Goal: Information Seeking & Learning: Learn about a topic

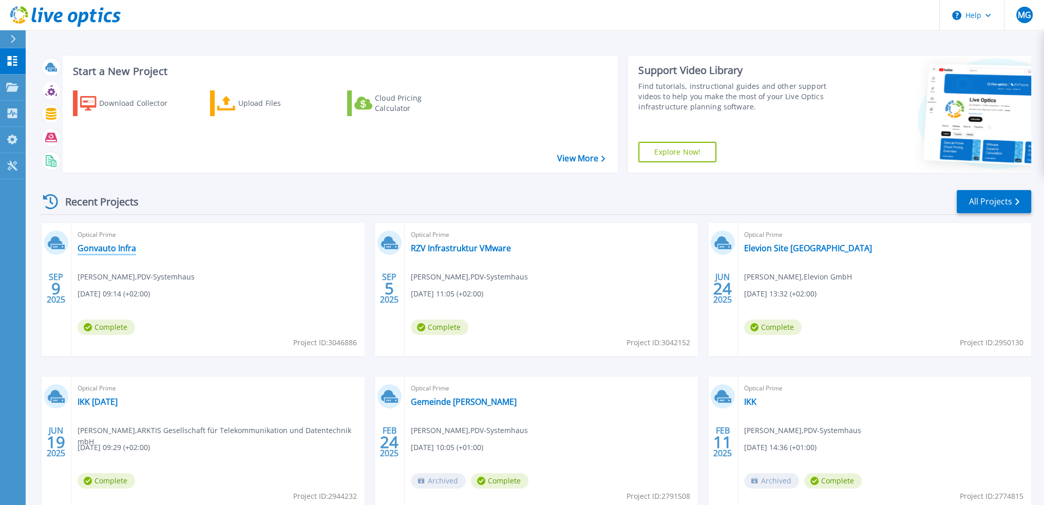
click at [109, 248] on link "Gonvauto Infra" at bounding box center [107, 248] width 59 height 10
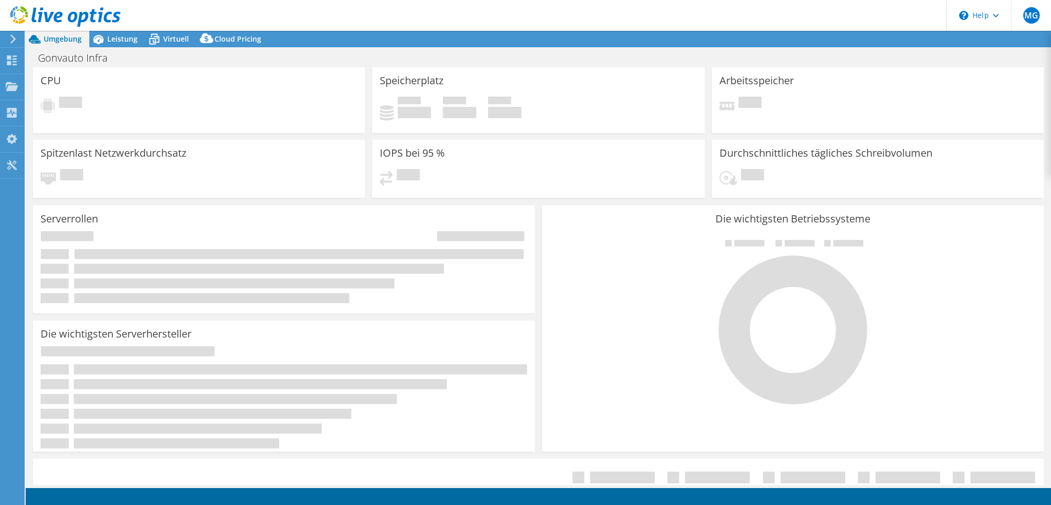
select select "USD"
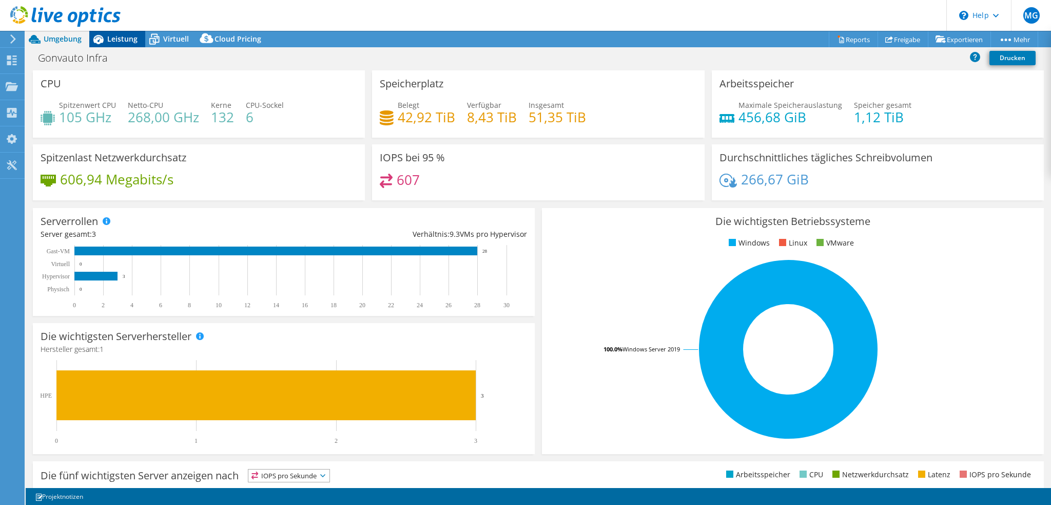
click at [108, 43] on span "Leistung" at bounding box center [122, 39] width 30 height 10
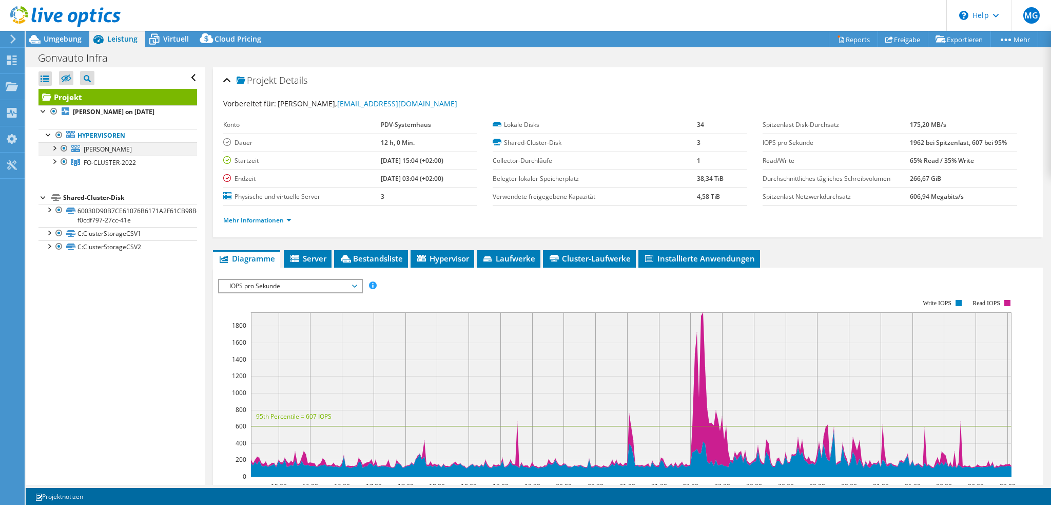
click at [53, 149] on div at bounding box center [54, 147] width 10 height 10
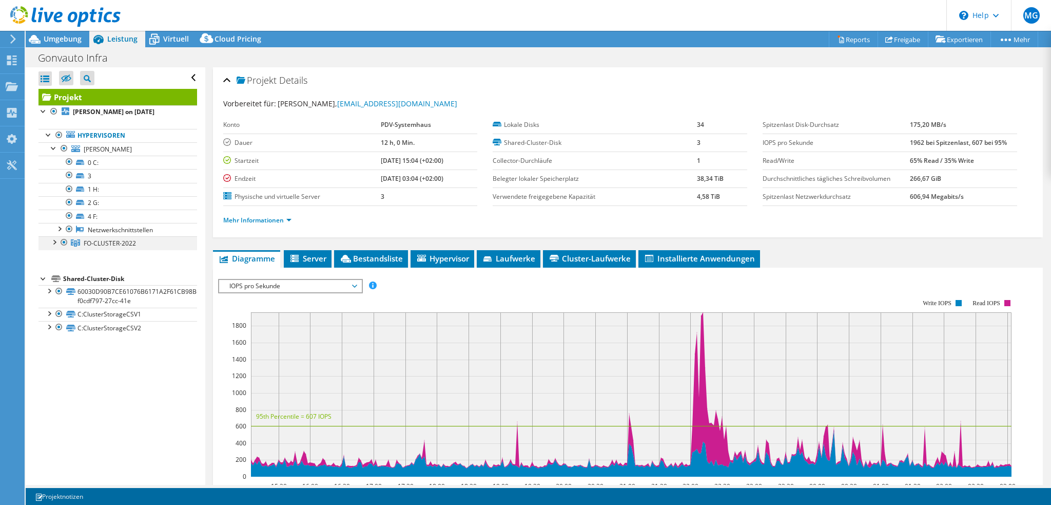
click at [52, 241] on div at bounding box center [54, 241] width 10 height 10
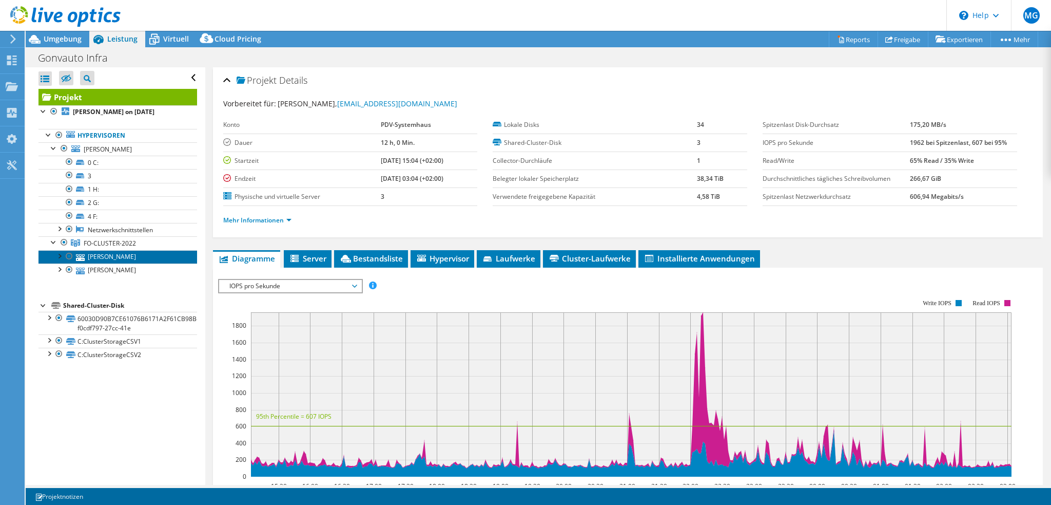
click at [114, 250] on link "GNVT-SCHILLER" at bounding box center [117, 256] width 159 height 13
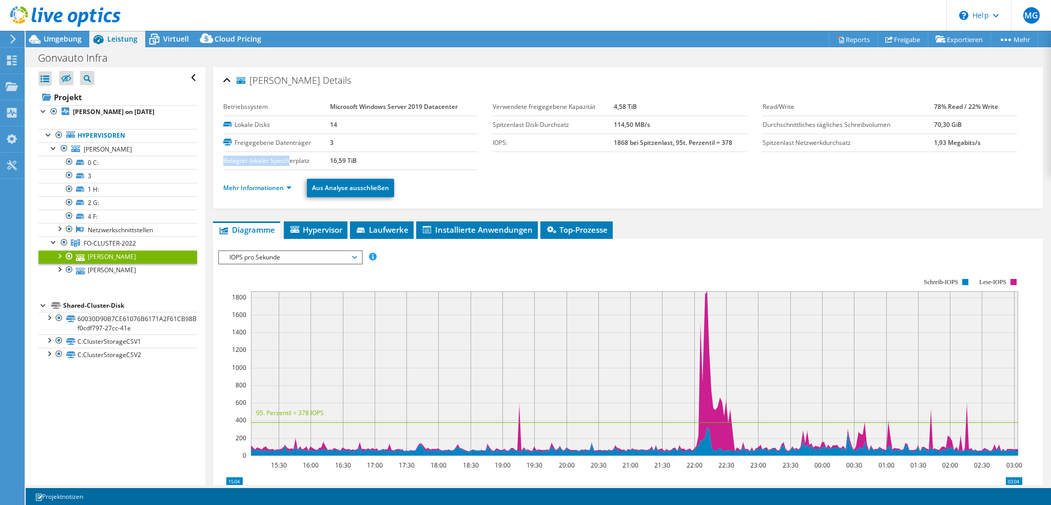
drag, startPoint x: 223, startPoint y: 157, endPoint x: 288, endPoint y: 158, distance: 65.2
click at [288, 158] on label "Belegter lokaler Speicherplatz" at bounding box center [276, 161] width 107 height 10
click at [392, 230] on span "Laufwerke" at bounding box center [381, 229] width 53 height 10
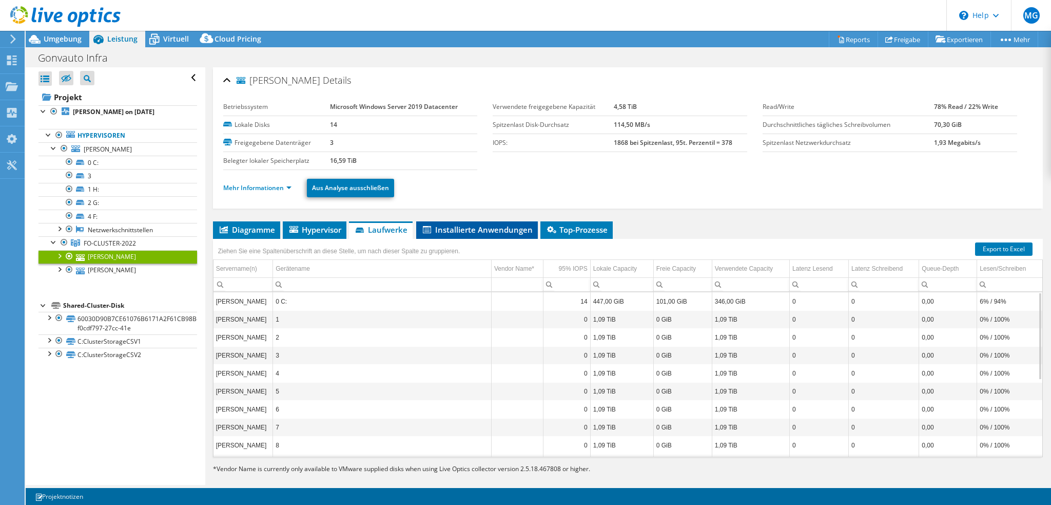
click at [474, 227] on span "Installierte Anwendungen" at bounding box center [476, 229] width 111 height 10
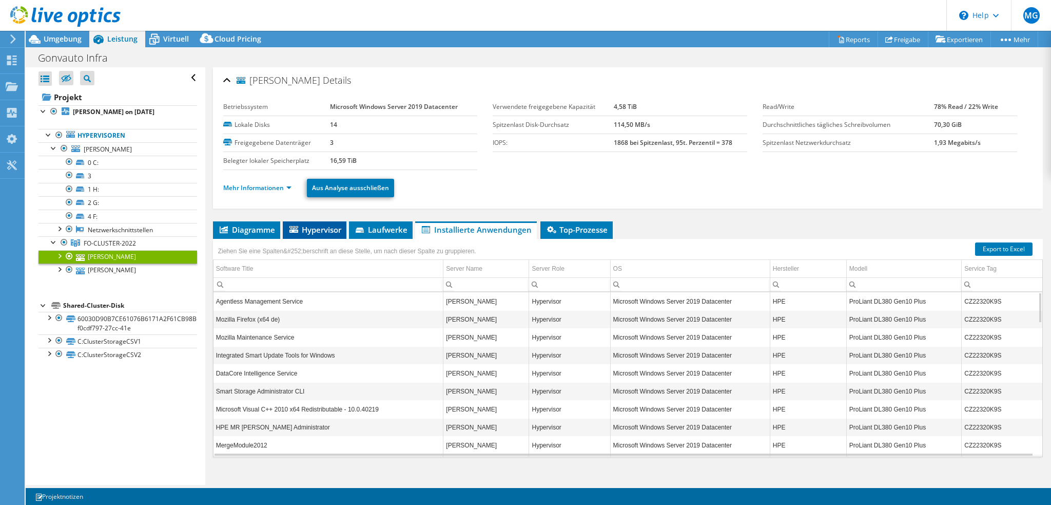
click at [313, 228] on span "Hypervisor" at bounding box center [314, 229] width 53 height 10
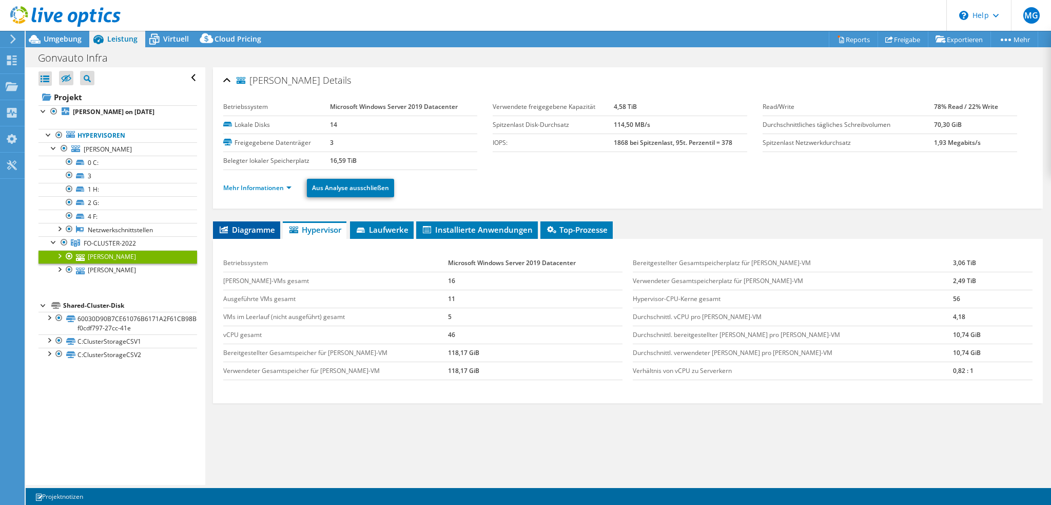
click at [242, 234] on li "Diagramme" at bounding box center [246, 229] width 67 height 17
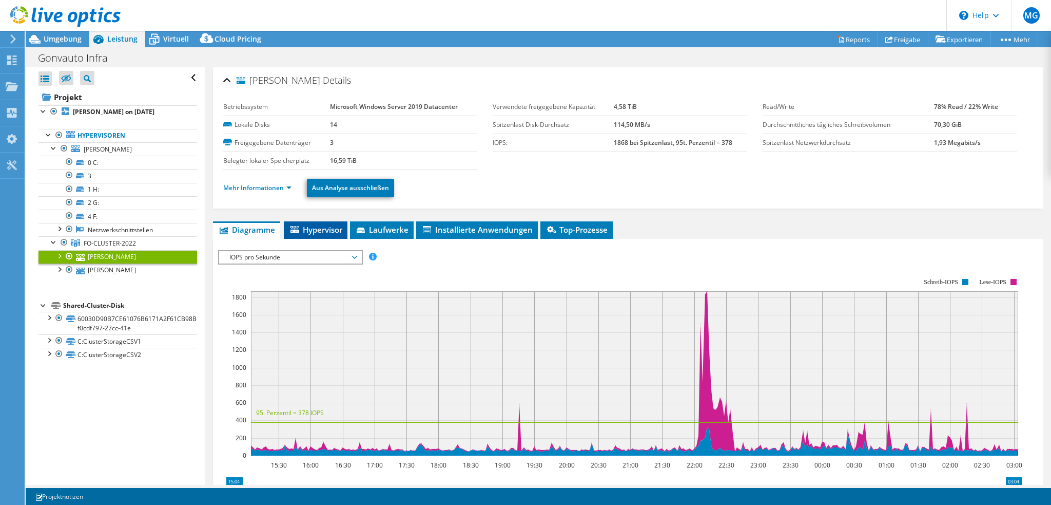
click at [324, 232] on span "Hypervisor" at bounding box center [315, 229] width 53 height 10
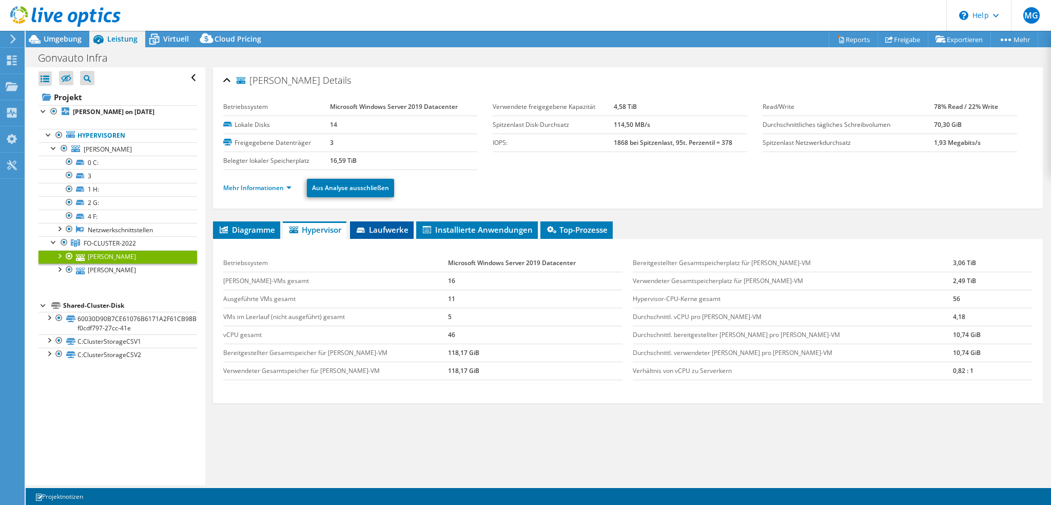
click at [396, 229] on span "Laufwerke" at bounding box center [381, 229] width 53 height 10
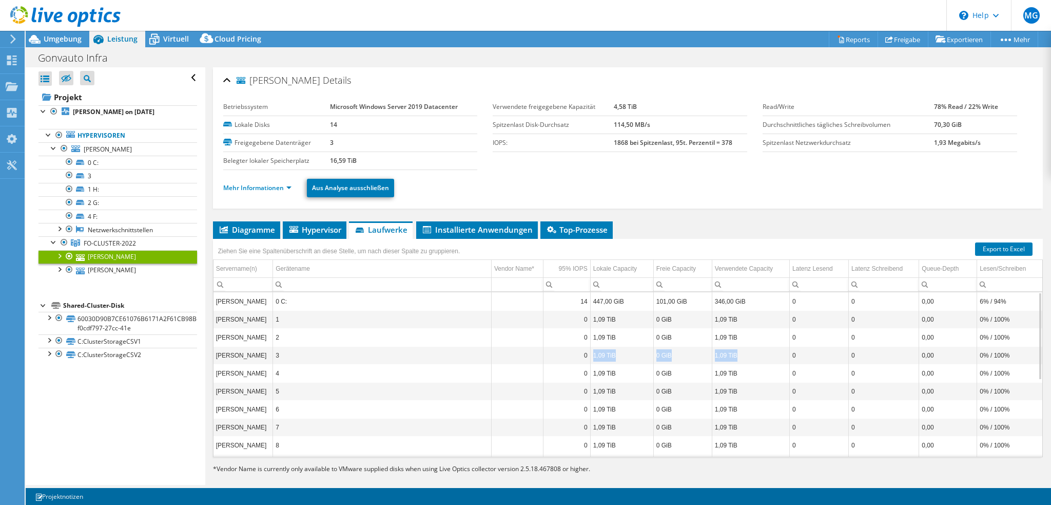
drag, startPoint x: 591, startPoint y: 353, endPoint x: 735, endPoint y: 354, distance: 144.2
click at [735, 354] on tr "GNVT-SCHILLER 3 0 1,09 TiB 0 GiB 1,09 TiB 0 0 0,00 0% / 100%" at bounding box center [628, 355] width 829 height 18
drag, startPoint x: 329, startPoint y: 160, endPoint x: 365, endPoint y: 164, distance: 36.2
click at [365, 164] on td "16,59 TiB" at bounding box center [403, 160] width 147 height 18
click at [122, 339] on link "C:ClusterStorageCSV1" at bounding box center [117, 340] width 159 height 13
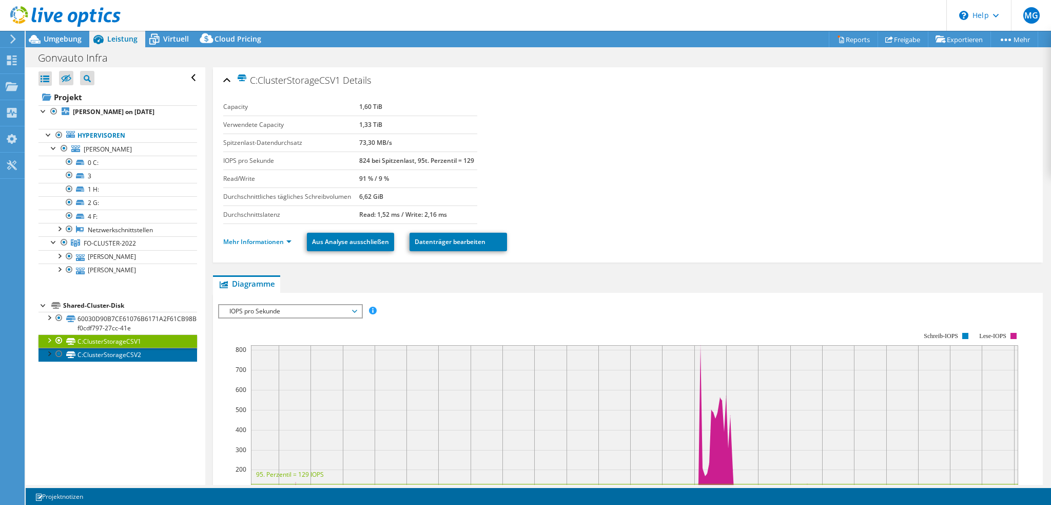
click at [119, 352] on link "C:ClusterStorageCSV2" at bounding box center [117, 354] width 159 height 13
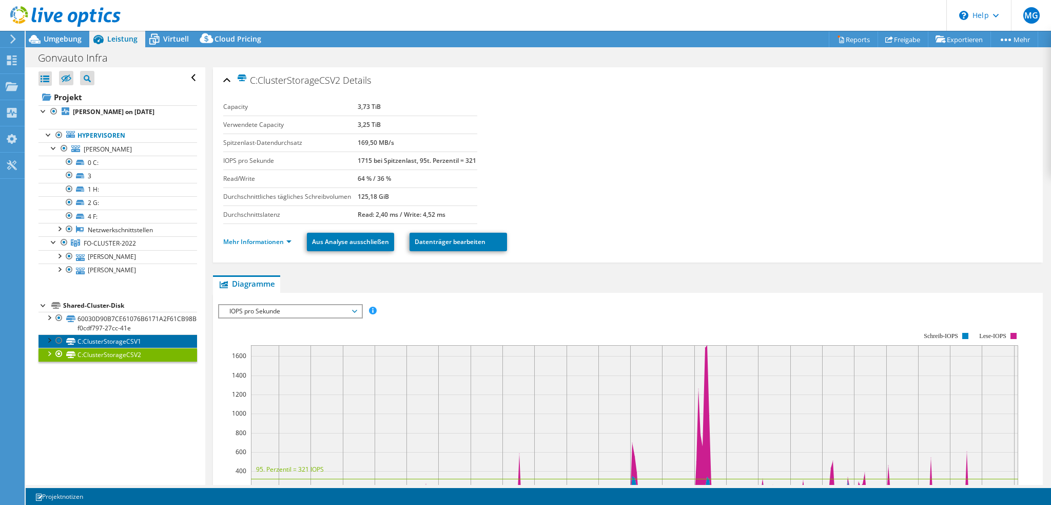
click at [122, 342] on link "C:ClusterStorageCSV1" at bounding box center [117, 340] width 159 height 13
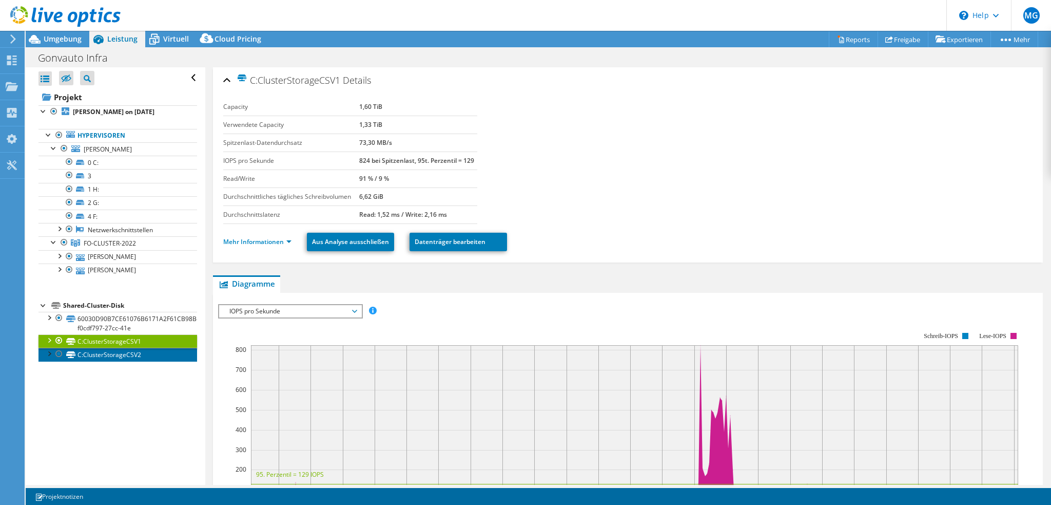
click at [119, 356] on link "C:ClusterStorageCSV2" at bounding box center [117, 354] width 159 height 13
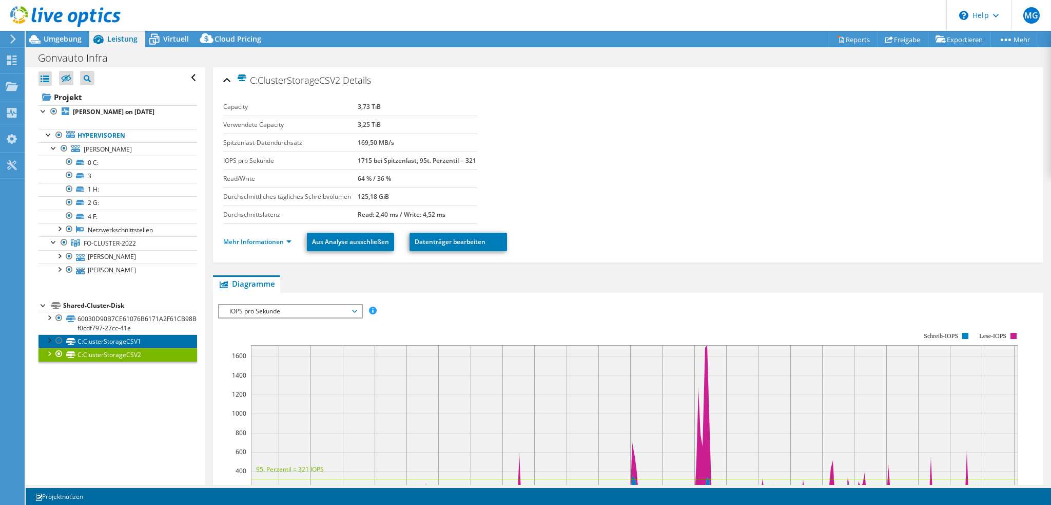
click at [112, 341] on link "C:ClusterStorageCSV1" at bounding box center [117, 340] width 159 height 13
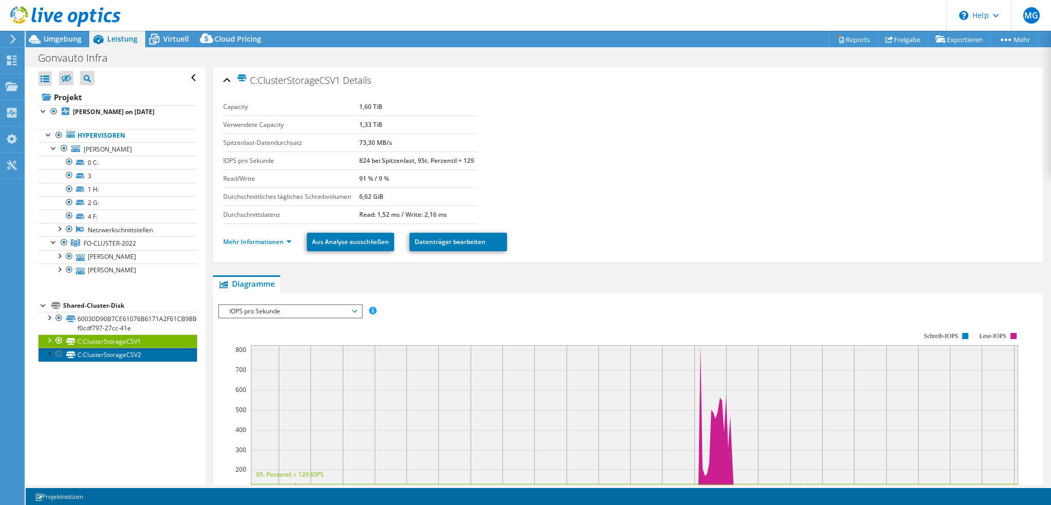
click at [113, 354] on link "C:ClusterStorageCSV2" at bounding box center [117, 354] width 159 height 13
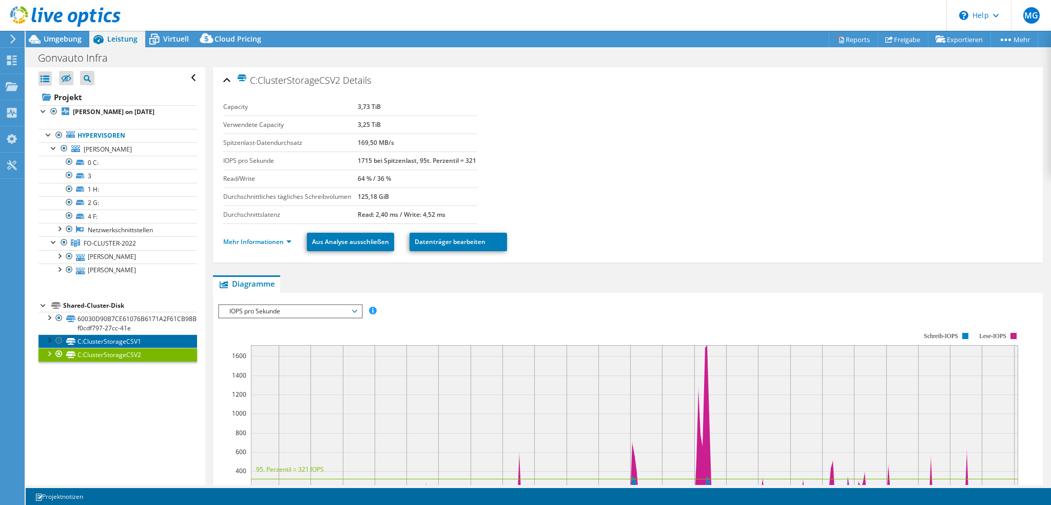
click at [115, 342] on link "C:ClusterStorageCSV1" at bounding box center [117, 340] width 159 height 13
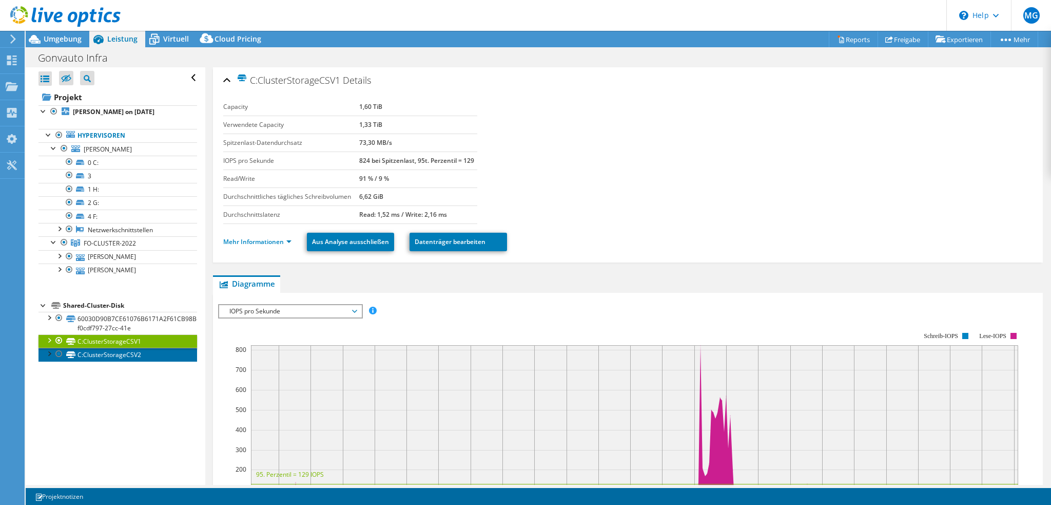
click at [115, 355] on link "C:ClusterStorageCSV2" at bounding box center [117, 354] width 159 height 13
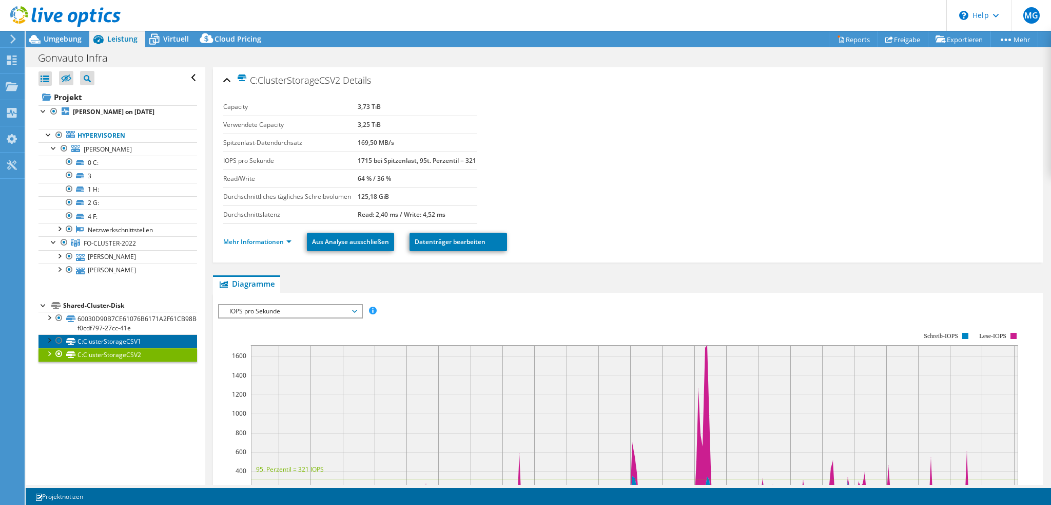
click at [115, 338] on link "C:ClusterStorageCSV1" at bounding box center [117, 340] width 159 height 13
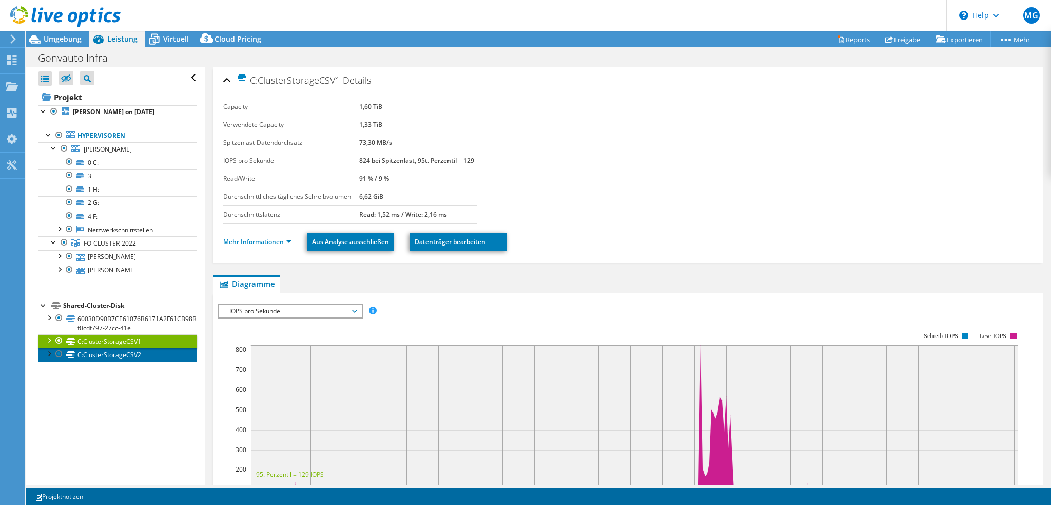
click at [117, 353] on link "C:ClusterStorageCSV2" at bounding box center [117, 354] width 159 height 13
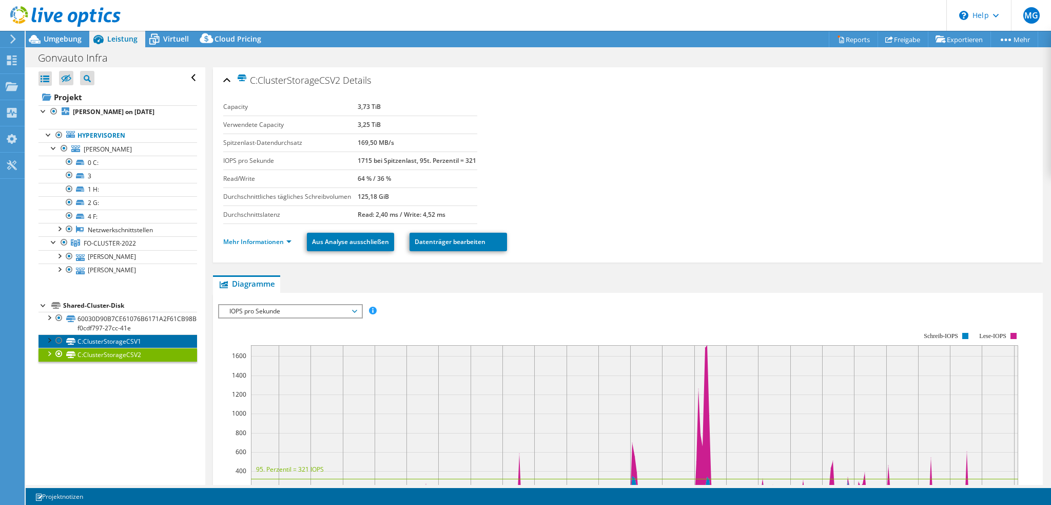
click at [117, 338] on link "C:ClusterStorageCSV1" at bounding box center [117, 340] width 159 height 13
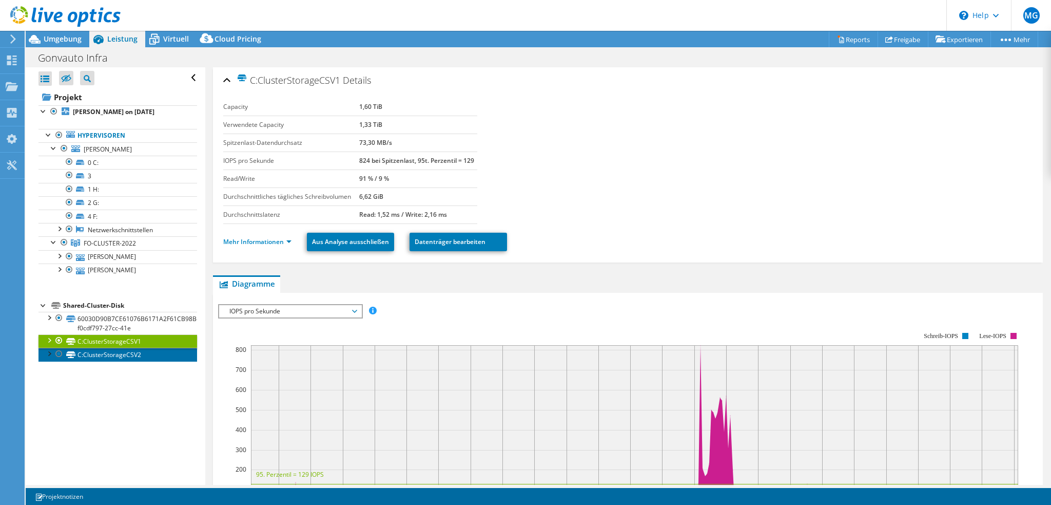
click at [117, 354] on link "C:ClusterStorageCSV2" at bounding box center [117, 354] width 159 height 13
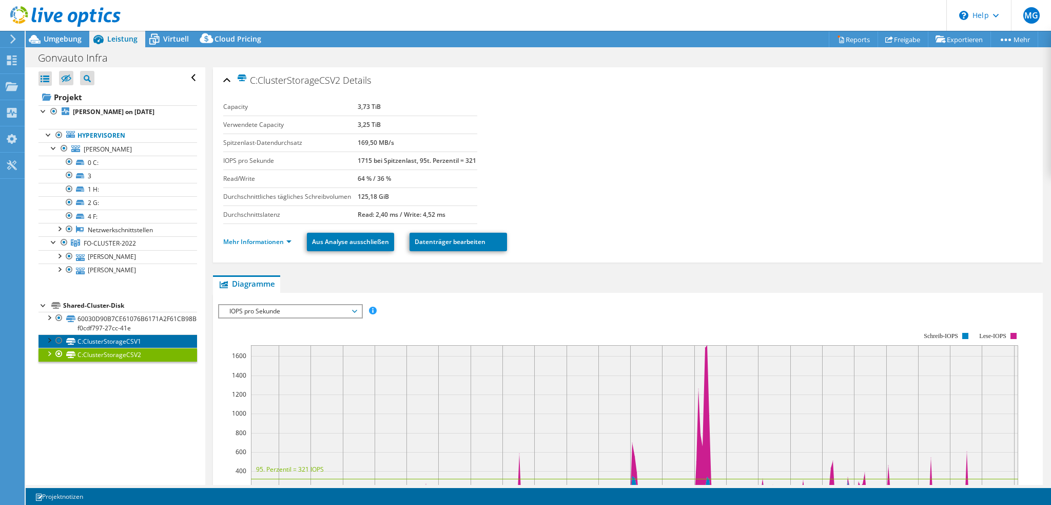
click at [117, 338] on link "C:ClusterStorageCSV1" at bounding box center [117, 340] width 159 height 13
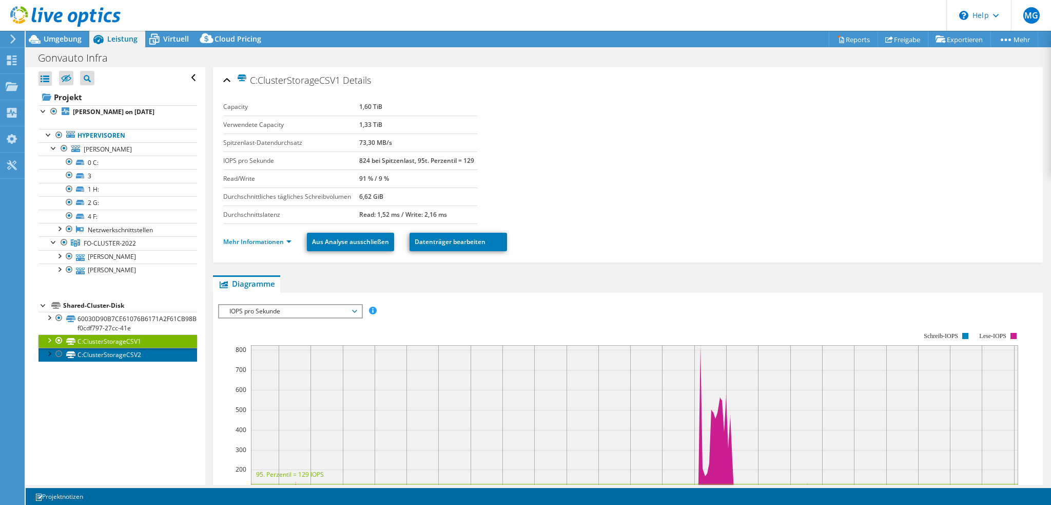
click at [118, 349] on link "C:ClusterStorageCSV2" at bounding box center [117, 354] width 159 height 13
